Goal: Task Accomplishment & Management: Complete application form

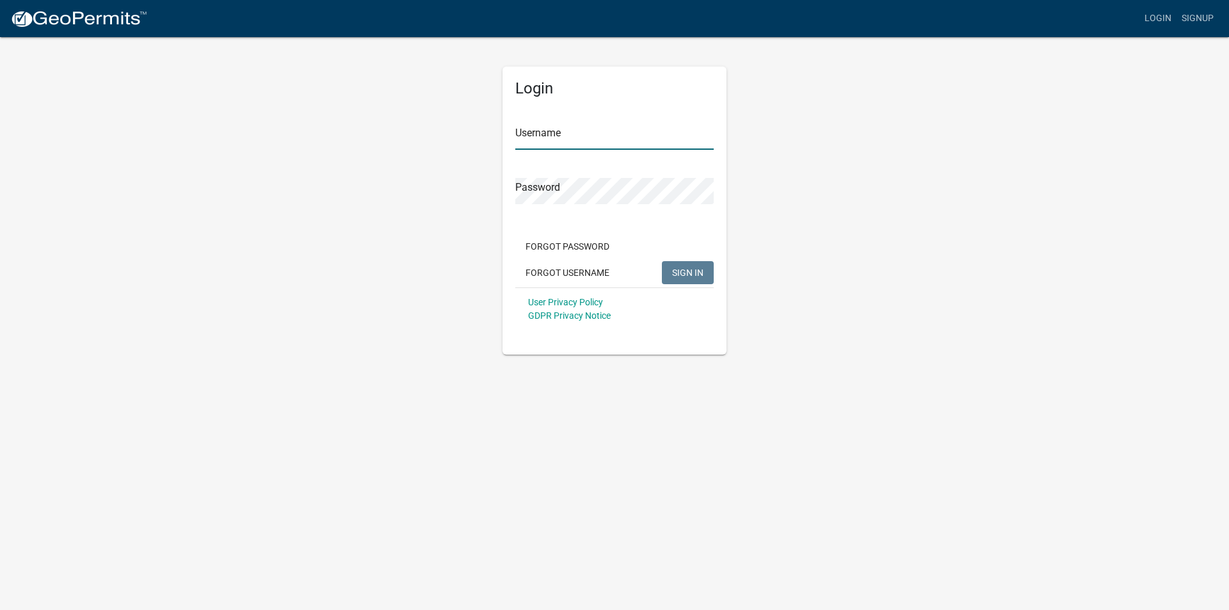
click at [569, 136] on input "Username" at bounding box center [614, 137] width 198 height 26
type input "SolarEnergy"
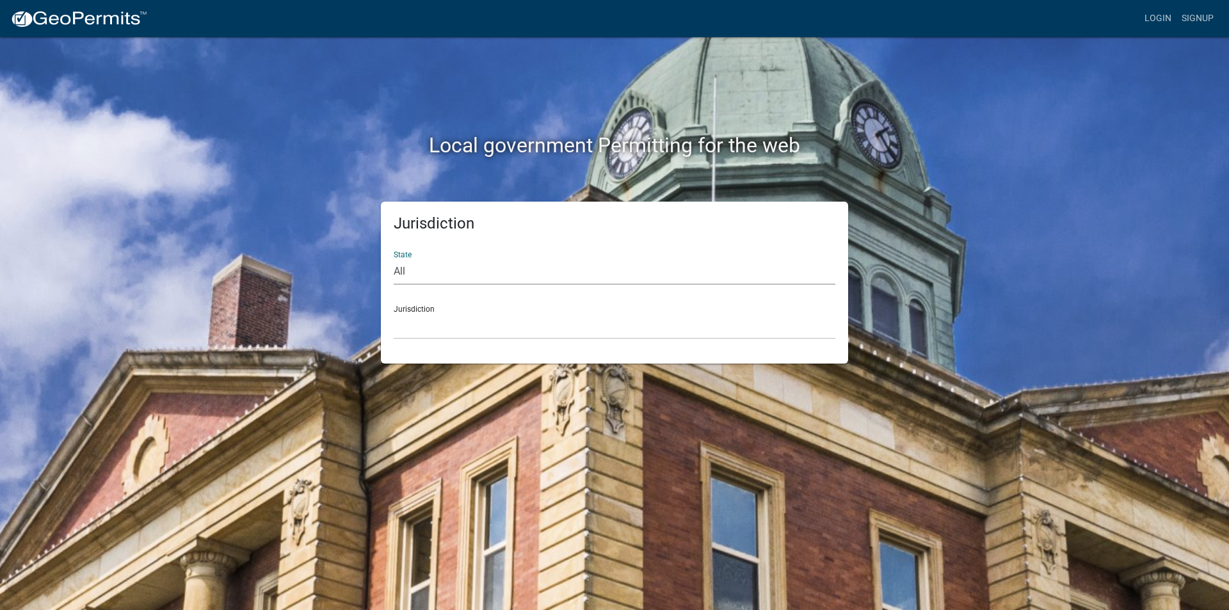
click at [404, 267] on select "All [US_STATE] [US_STATE] [US_STATE] [US_STATE] [US_STATE] [US_STATE] [US_STATE…" at bounding box center [615, 272] width 442 height 26
select select "[US_STATE]"
click at [394, 259] on select "All [US_STATE] [US_STATE] [US_STATE] [US_STATE] [US_STATE] [US_STATE] [US_STATE…" at bounding box center [615, 272] width 442 height 26
click at [429, 327] on select "City of [GEOGRAPHIC_DATA], [US_STATE] City of [GEOGRAPHIC_DATA], [US_STATE] Cit…" at bounding box center [615, 326] width 442 height 26
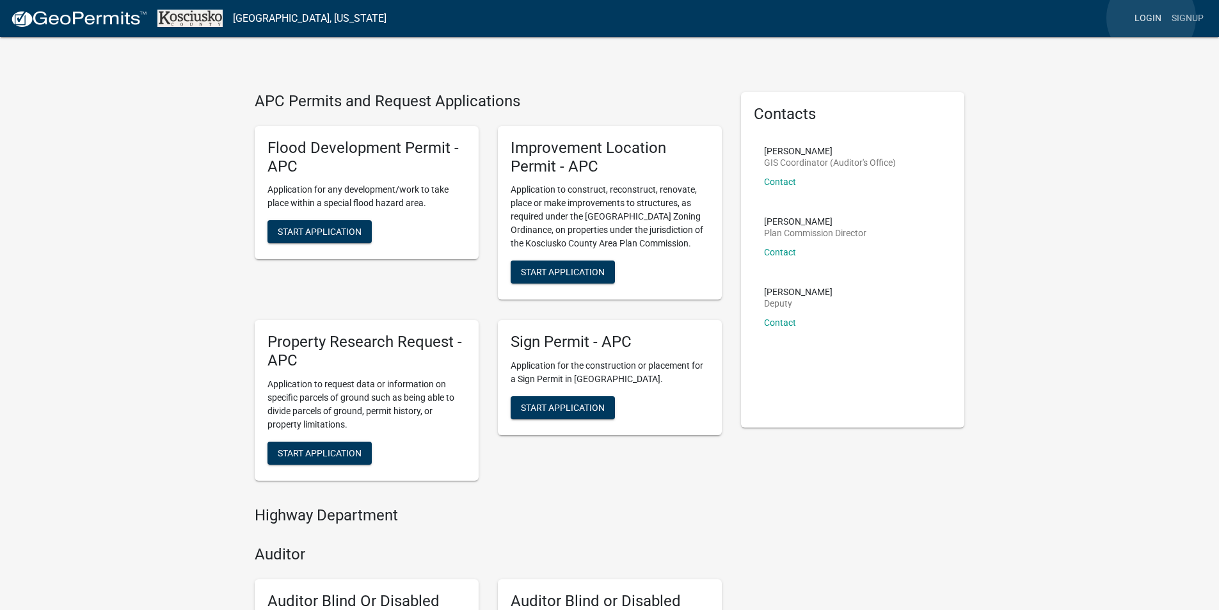
click at [1151, 17] on link "Login" at bounding box center [1147, 18] width 37 height 24
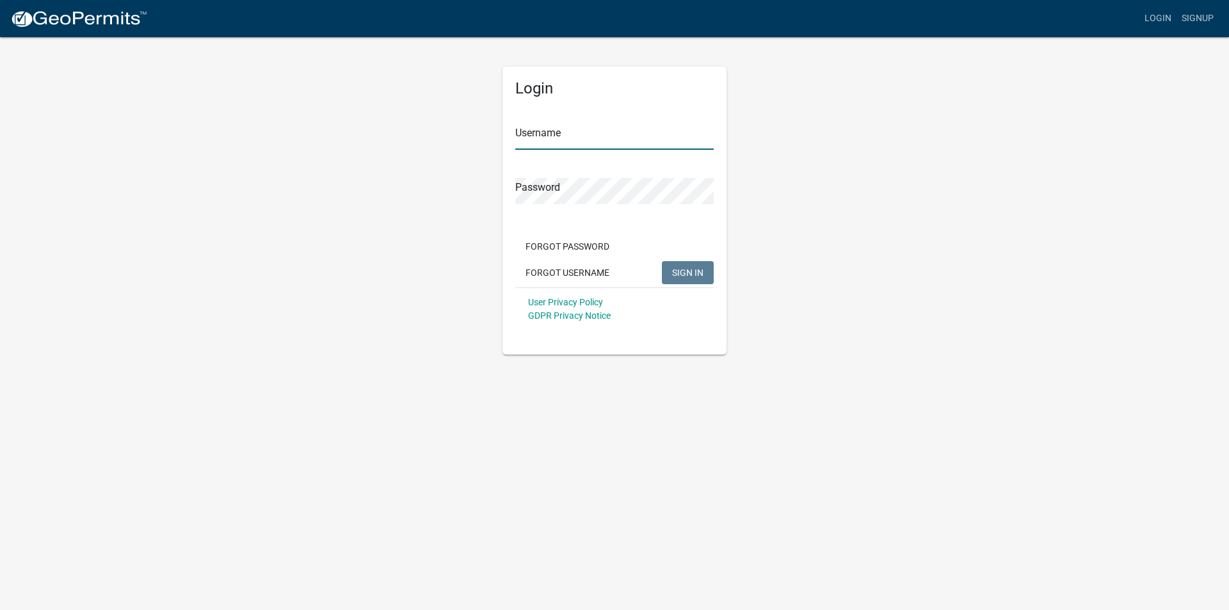
click at [566, 131] on input "Username" at bounding box center [614, 137] width 198 height 26
type input "SolarEnergy"
click at [662, 261] on button "SIGN IN" at bounding box center [688, 272] width 52 height 23
click at [865, 335] on div "Login Username SolarEnergy Password Forgot Password Forgot Username SIGN IN Use…" at bounding box center [615, 195] width 730 height 319
click at [689, 264] on button "SIGN IN" at bounding box center [688, 272] width 52 height 23
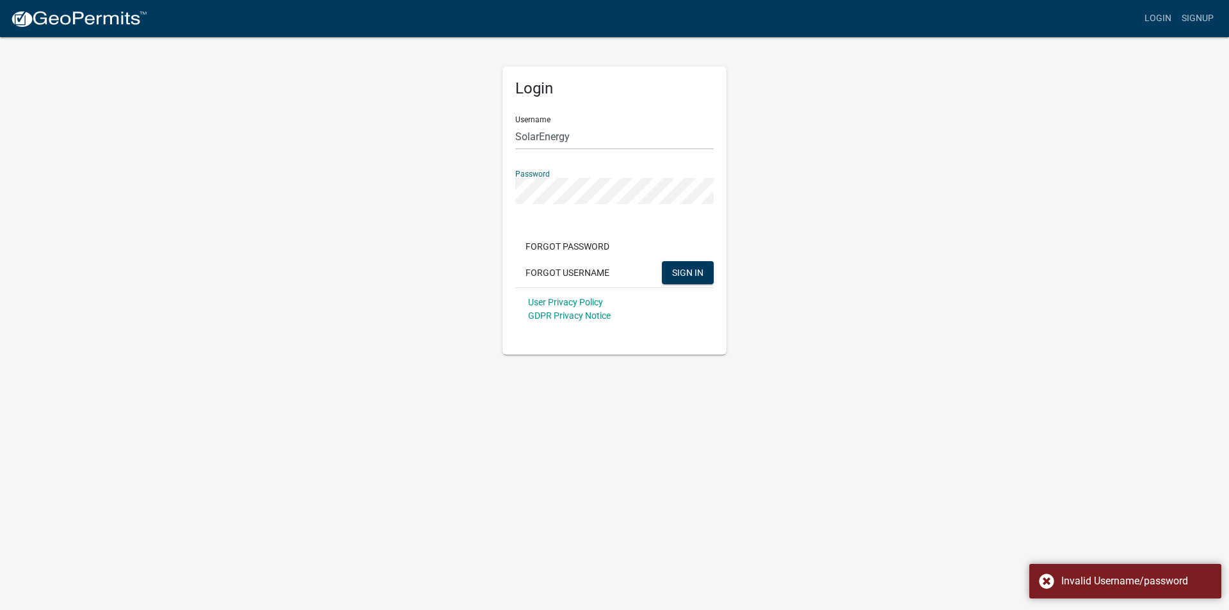
click at [417, 140] on div "Login Username SolarEnergy Password Forgot Password Forgot Username SIGN IN Use…" at bounding box center [615, 195] width 730 height 319
click at [662, 261] on button "SIGN IN" at bounding box center [688, 272] width 52 height 23
click at [317, 14] on app-login-view "more_horiz Login Signup Login Username SolarEnergy Password Forgot Password For…" at bounding box center [614, 177] width 1229 height 355
click at [662, 261] on button "SIGN IN" at bounding box center [688, 272] width 52 height 23
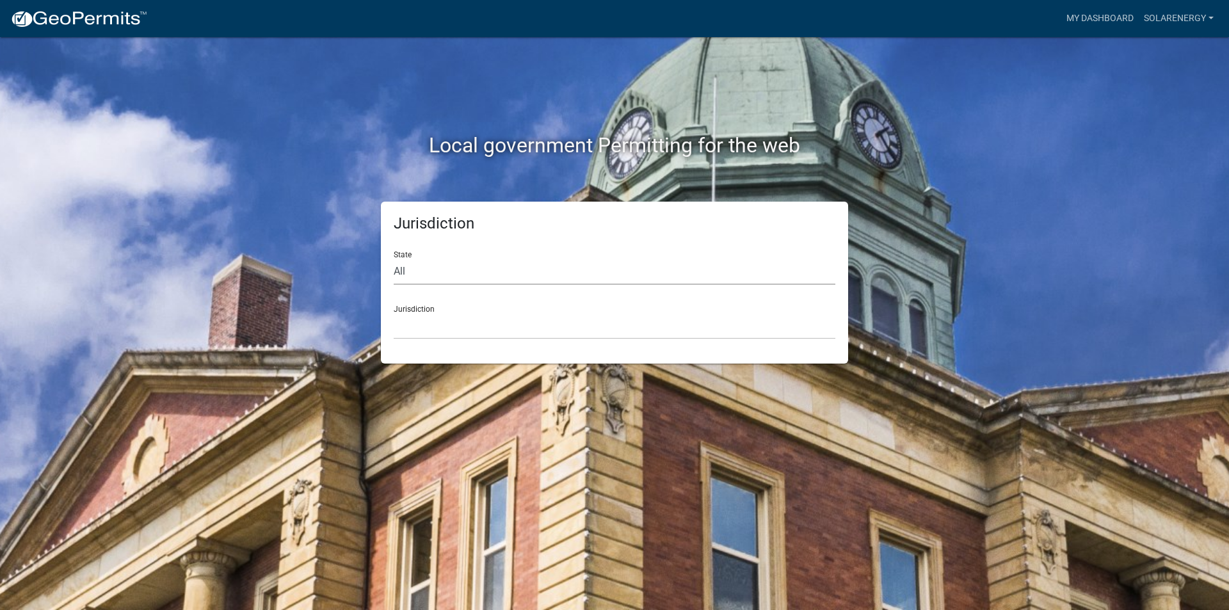
click at [424, 271] on select "All [US_STATE] [US_STATE] [US_STATE] [US_STATE] [US_STATE] [US_STATE] [US_STATE…" at bounding box center [615, 272] width 442 height 26
select select "[US_STATE]"
click at [394, 259] on select "All [US_STATE] [US_STATE] [US_STATE] [US_STATE] [US_STATE] [US_STATE] [US_STATE…" at bounding box center [615, 272] width 442 height 26
click at [438, 331] on select "City of [GEOGRAPHIC_DATA], [US_STATE] City of [GEOGRAPHIC_DATA], [US_STATE] Cit…" at bounding box center [615, 326] width 442 height 26
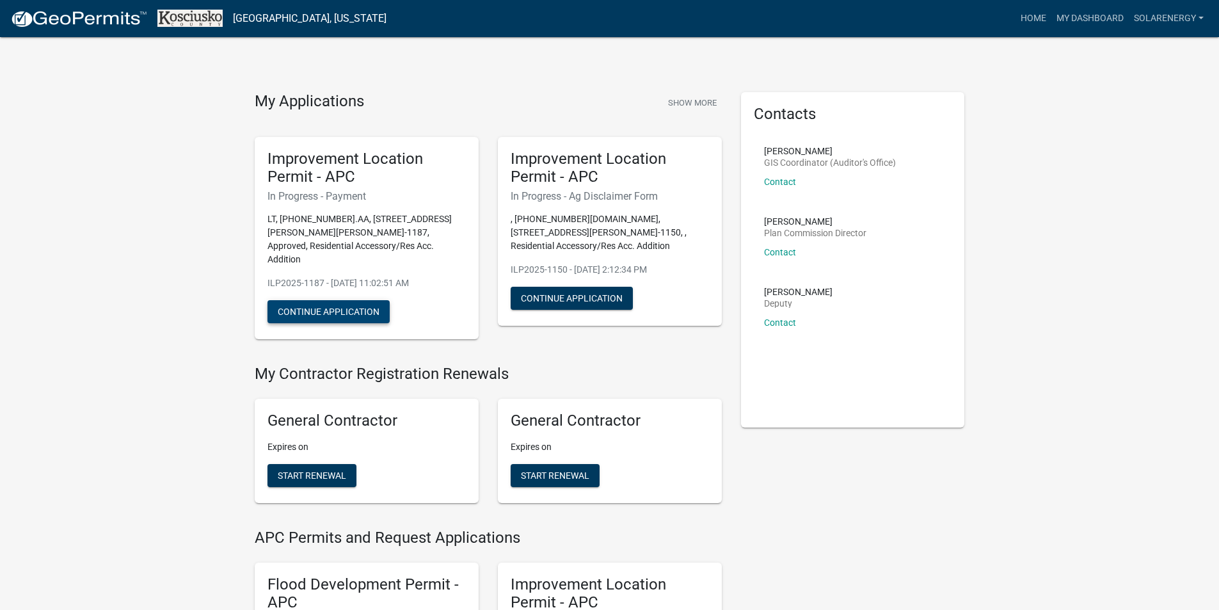
click at [323, 301] on button "Continue Application" at bounding box center [328, 311] width 122 height 23
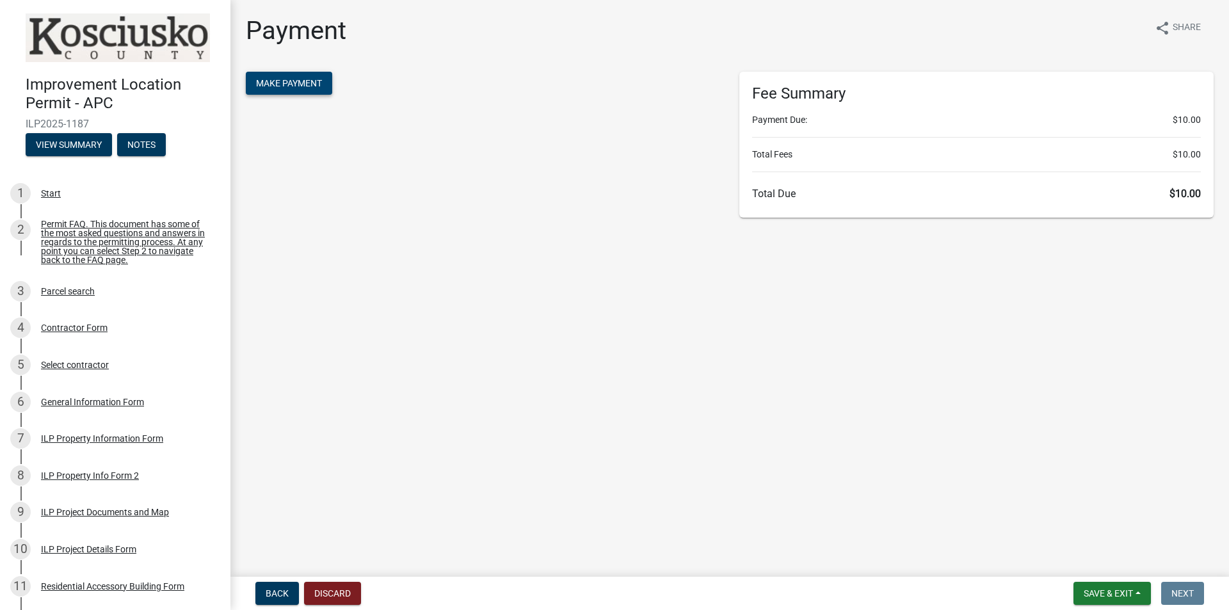
click at [285, 94] on form "Make Payment" at bounding box center [483, 85] width 474 height 26
click at [285, 84] on span "Make Payment" at bounding box center [289, 83] width 66 height 10
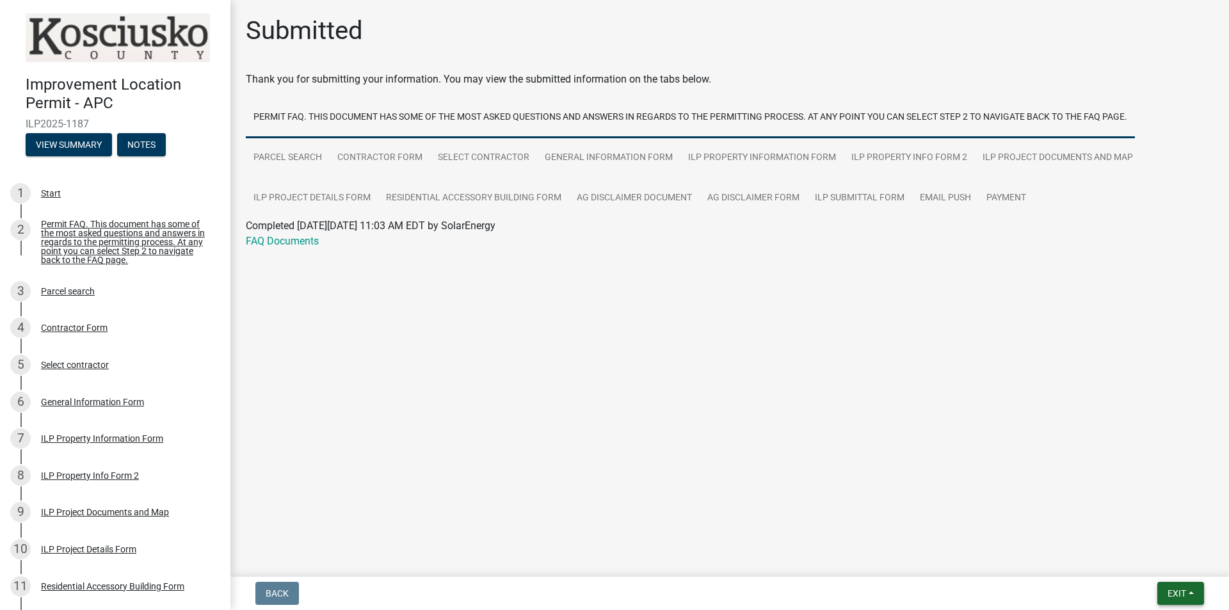
click at [1185, 589] on span "Exit" at bounding box center [1176, 593] width 19 height 10
click at [1154, 556] on button "Save & Exit" at bounding box center [1152, 560] width 102 height 31
